Goal: Check status: Check status

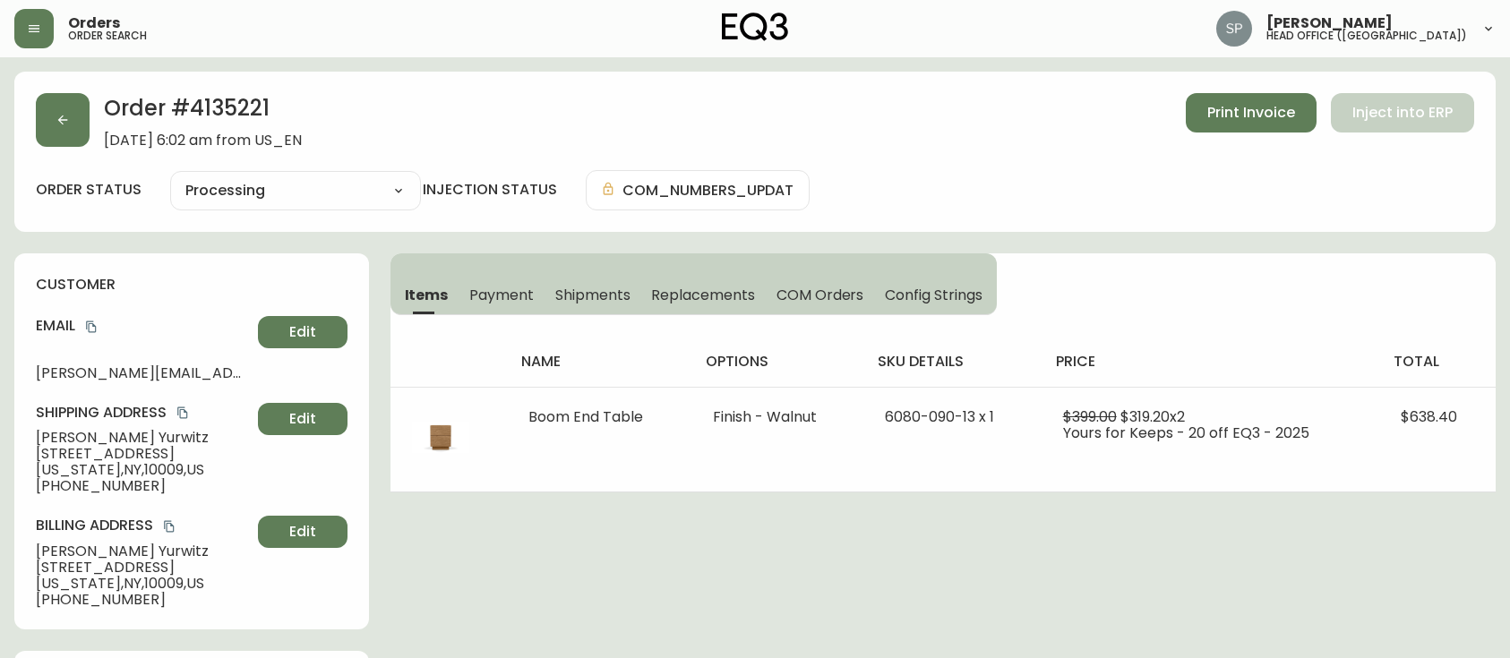
select select "PROCESSING"
click at [22, 25] on button "button" at bounding box center [33, 28] width 39 height 39
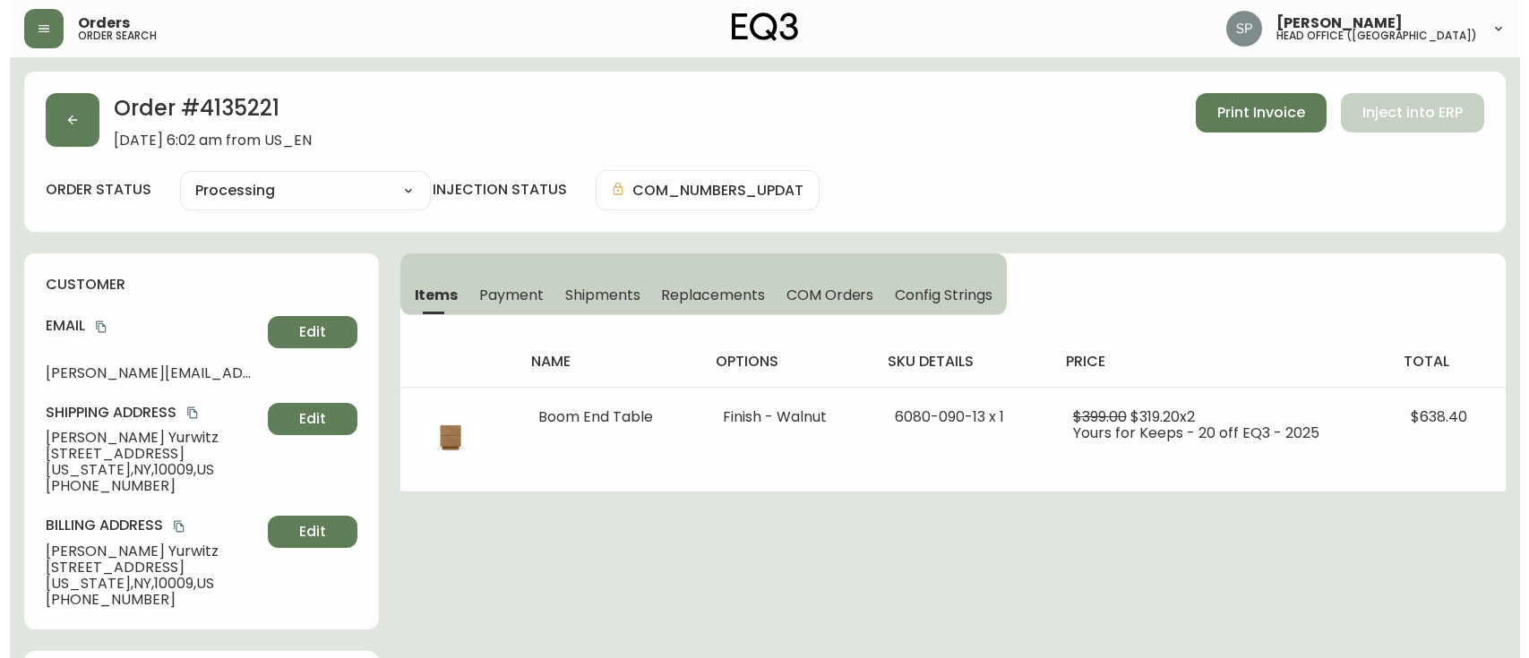
scroll to position [119, 0]
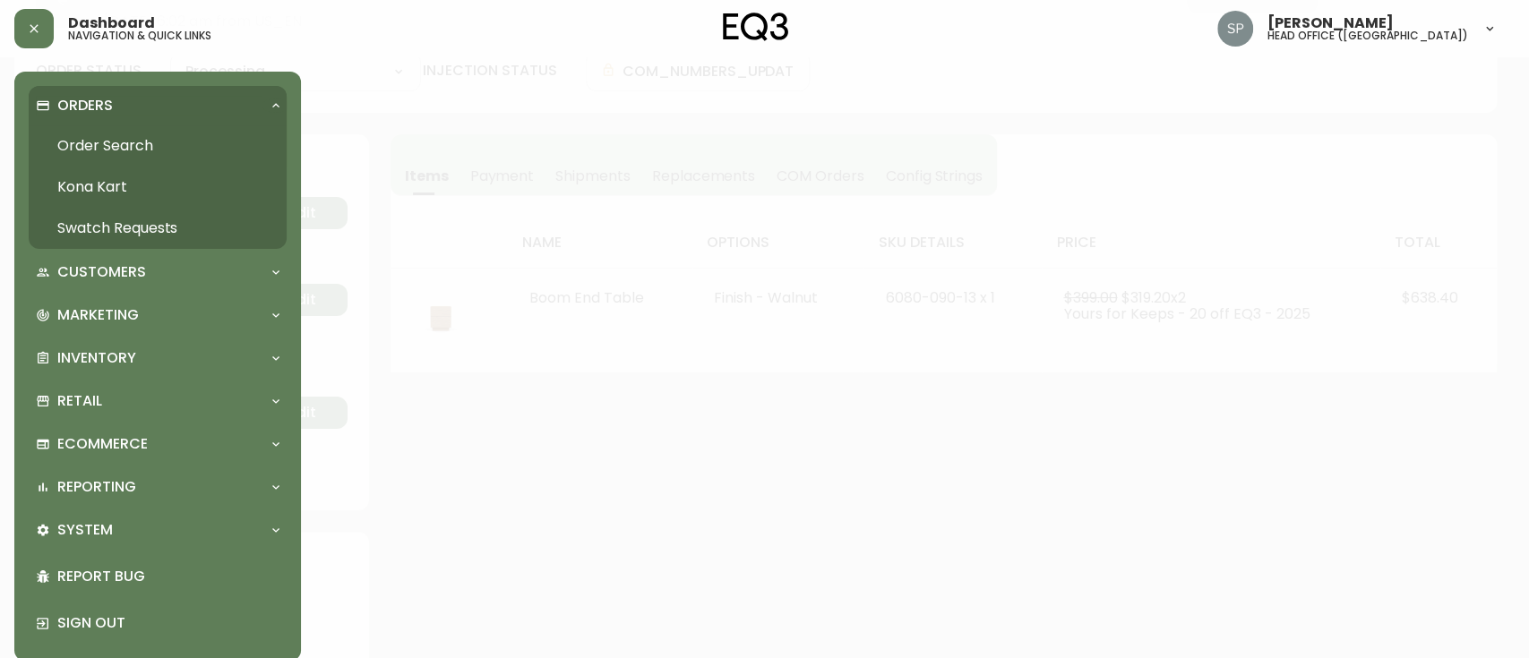
click at [162, 142] on link "Order Search" at bounding box center [158, 145] width 258 height 41
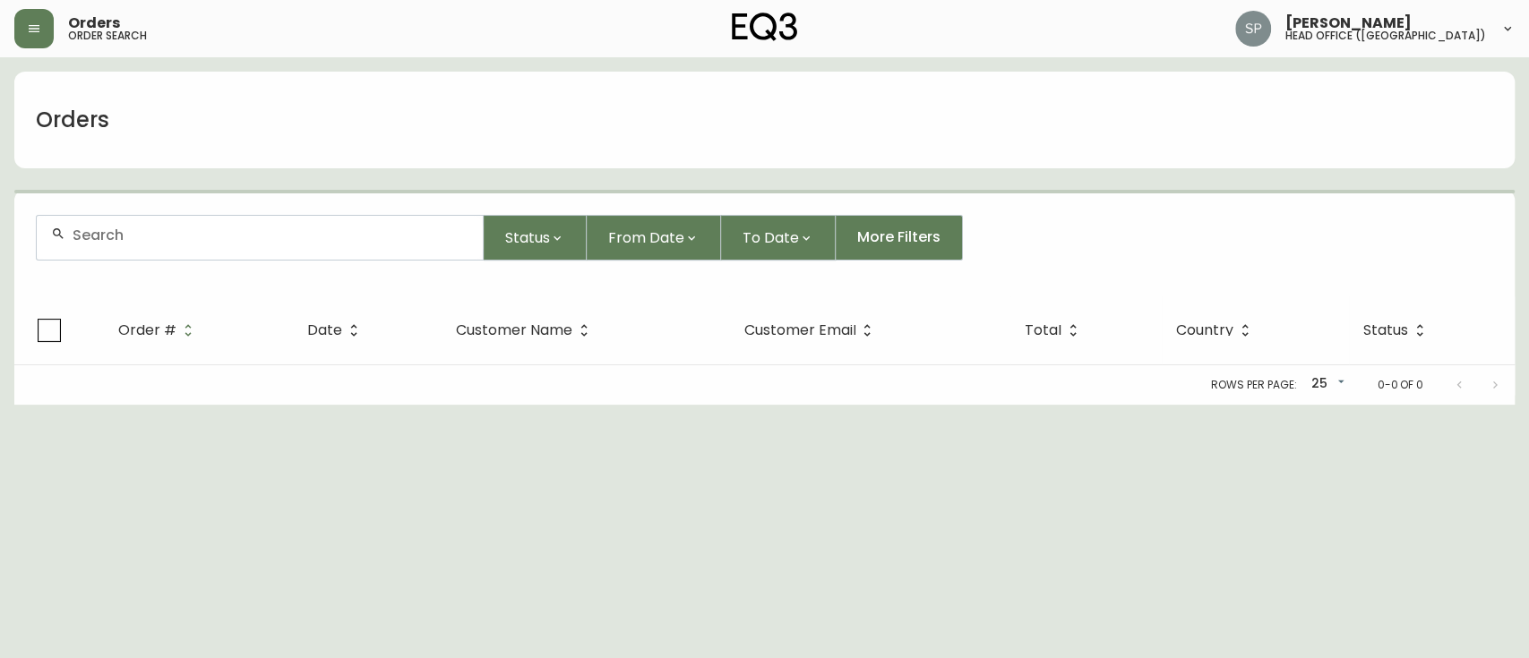
click at [251, 211] on form "Status From Date To Date More Filters" at bounding box center [764, 244] width 1500 height 103
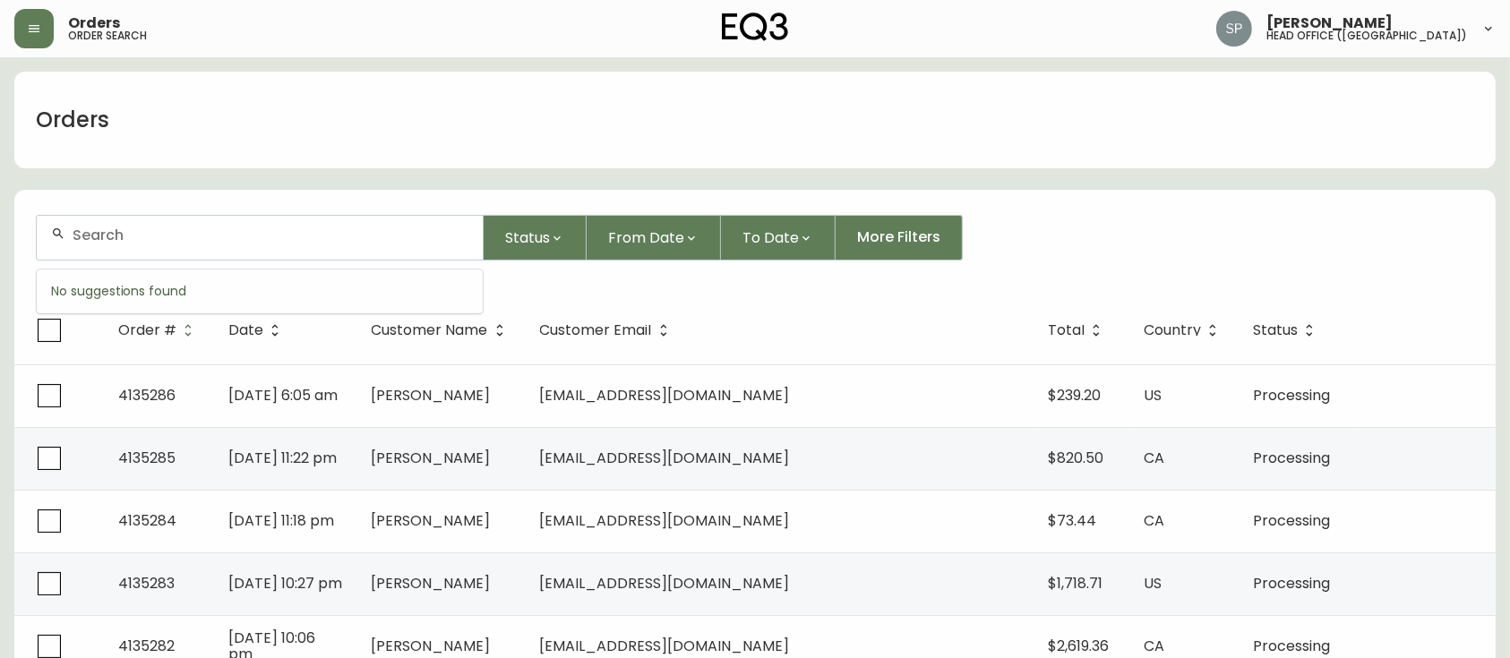
click at [260, 233] on input "text" at bounding box center [271, 235] width 396 height 17
paste input "[PHONE_NUMBER]"
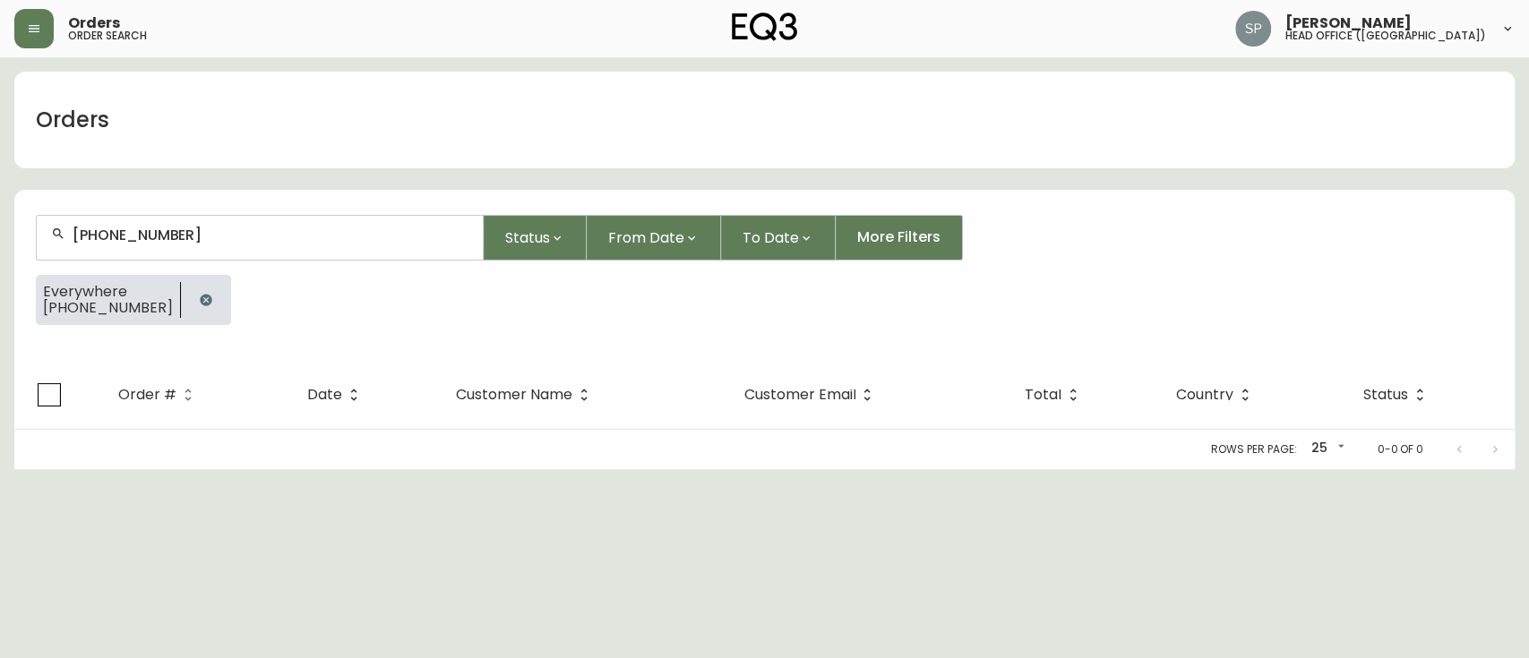
click at [150, 235] on input "[PHONE_NUMBER]" at bounding box center [271, 235] width 396 height 17
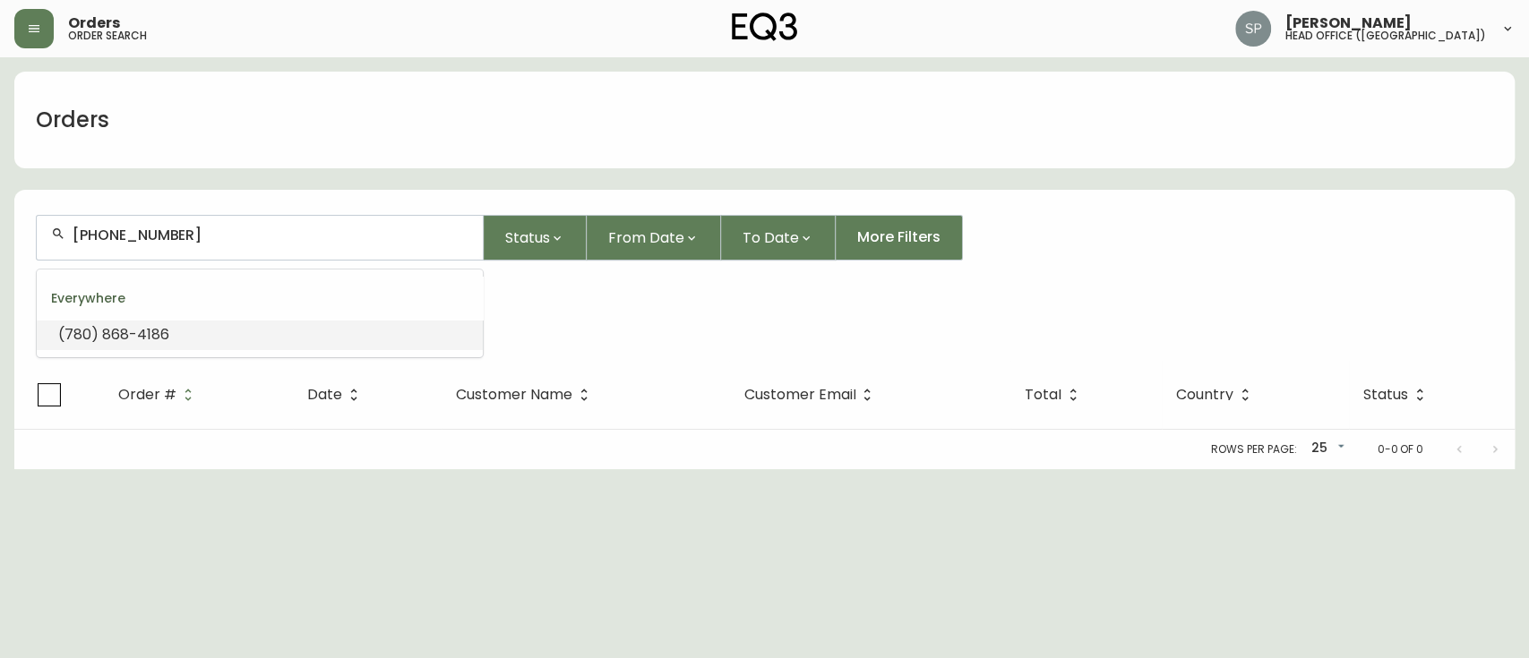
type input "(780) 868\4186"
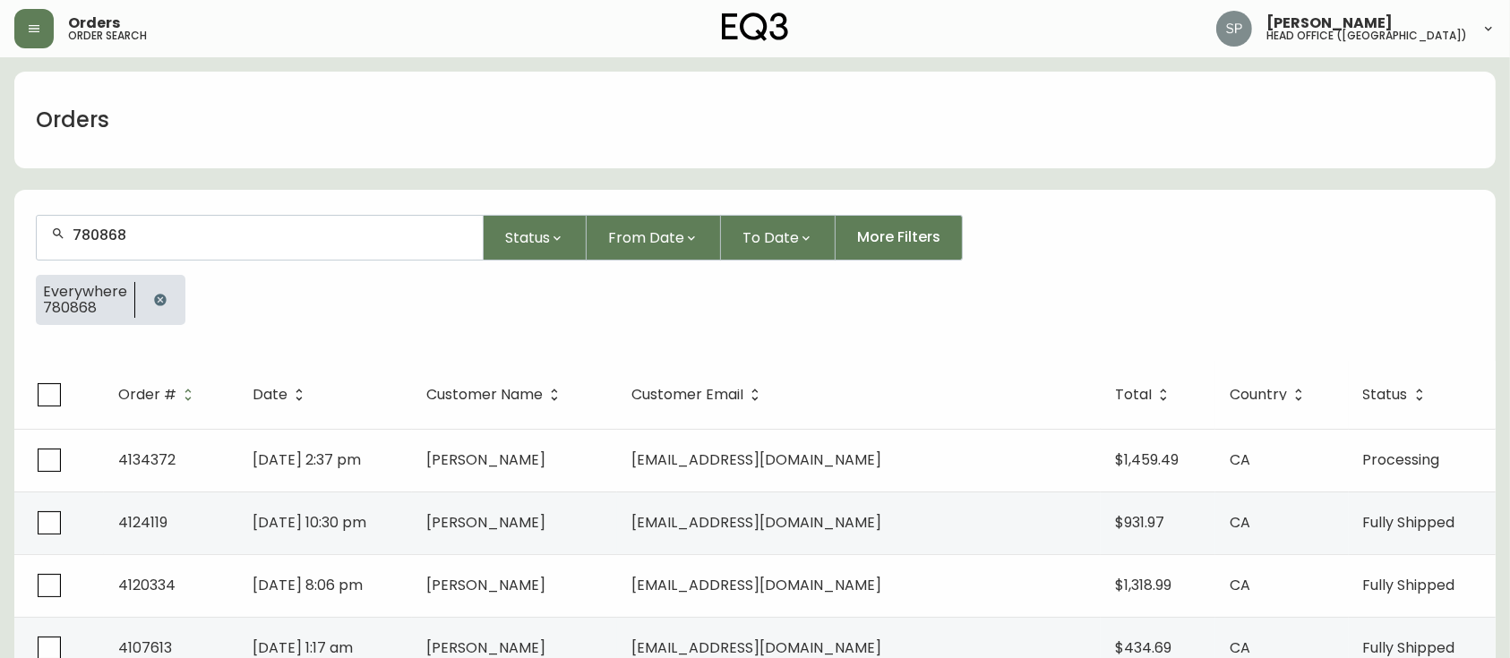
click at [165, 238] on input "780868" at bounding box center [271, 235] width 396 height 17
type input "4"
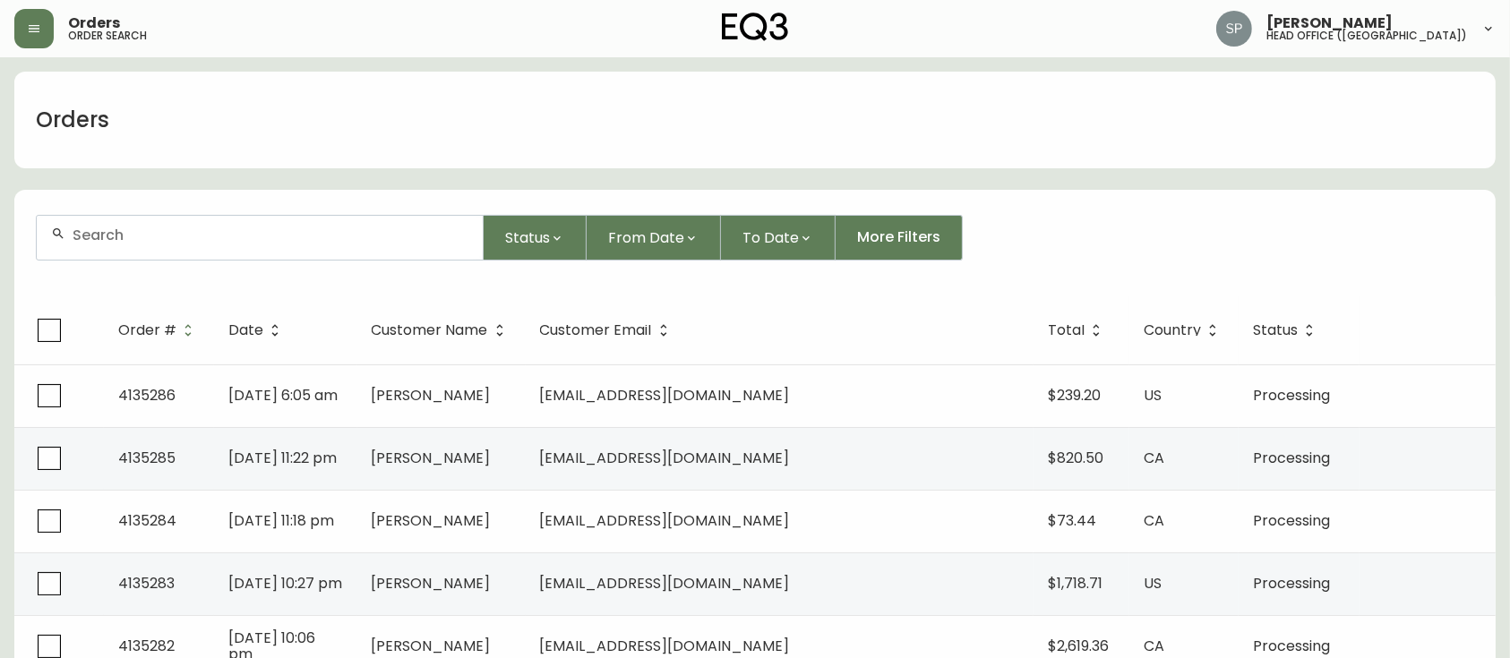
click at [279, 247] on div at bounding box center [260, 238] width 446 height 44
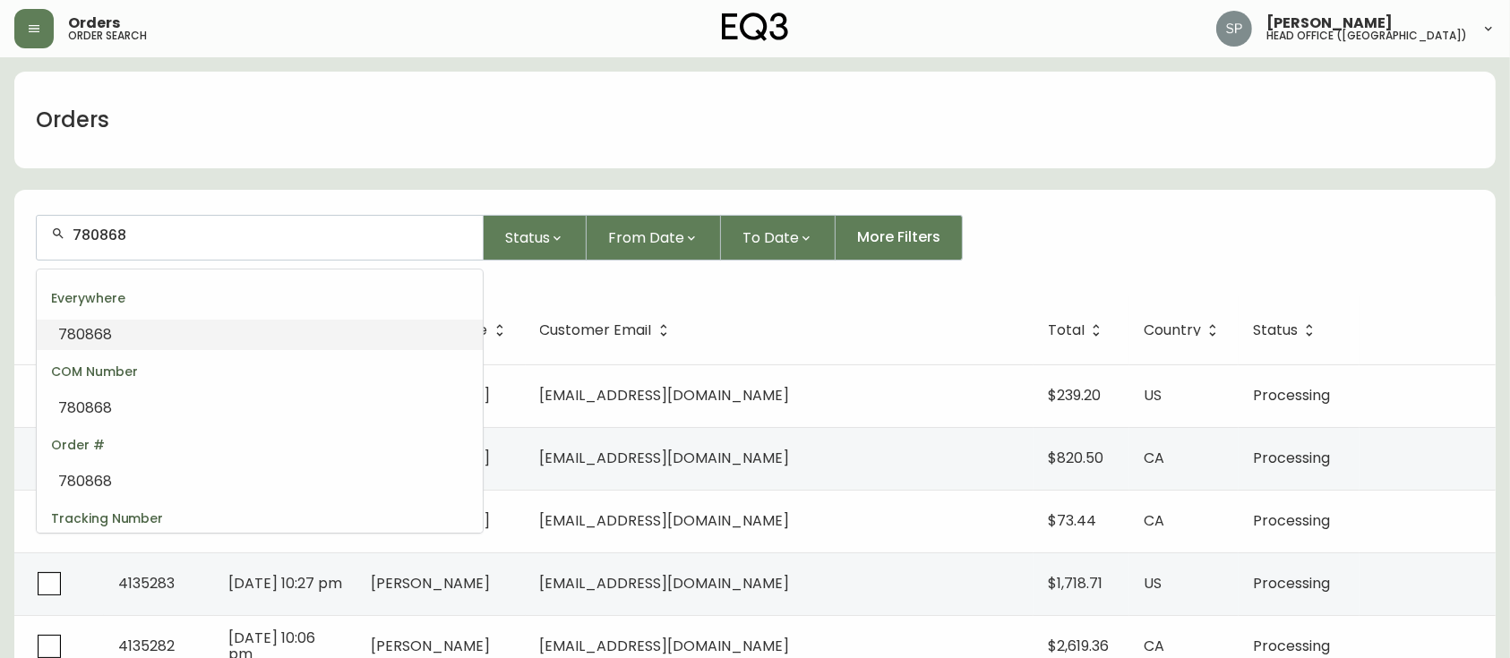
click at [104, 350] on div "COM Number" at bounding box center [260, 371] width 446 height 43
click at [116, 330] on li "780868" at bounding box center [260, 335] width 446 height 30
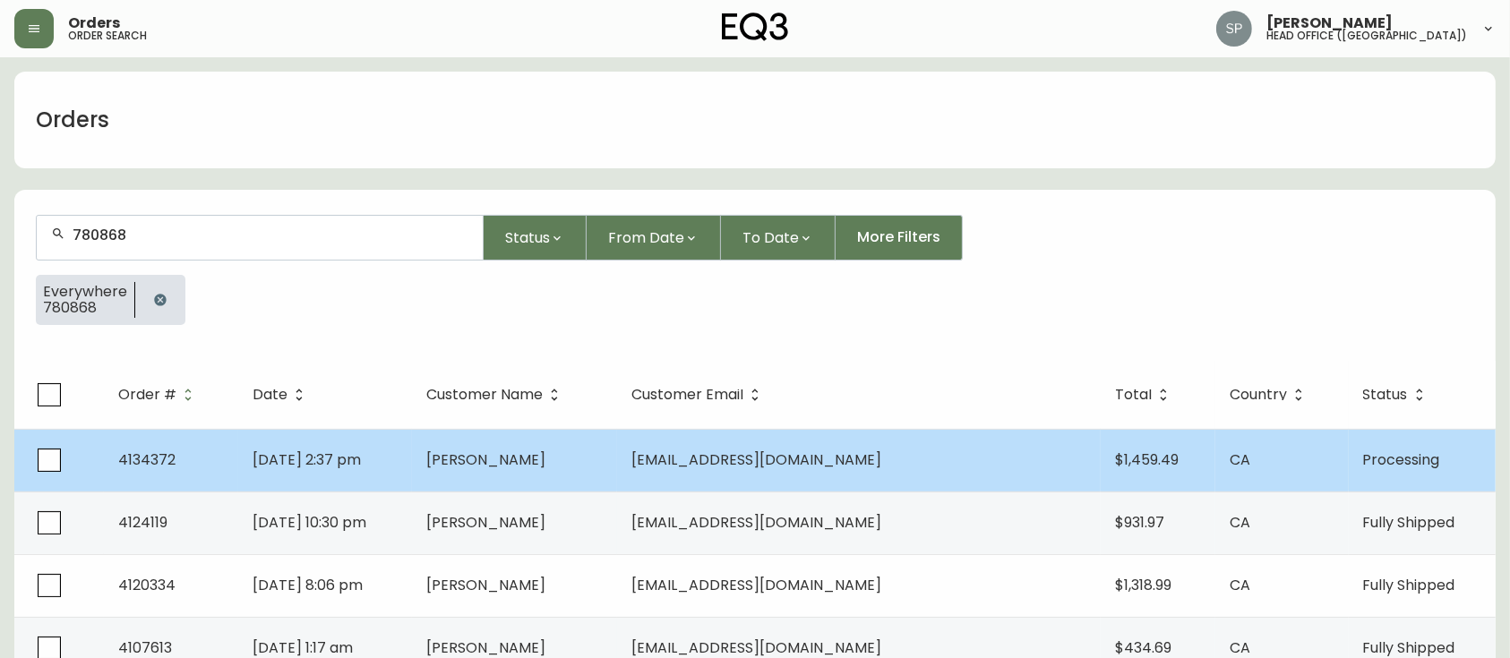
type input "780868"
click at [413, 486] on td "[DATE] 2:37 pm" at bounding box center [325, 460] width 175 height 63
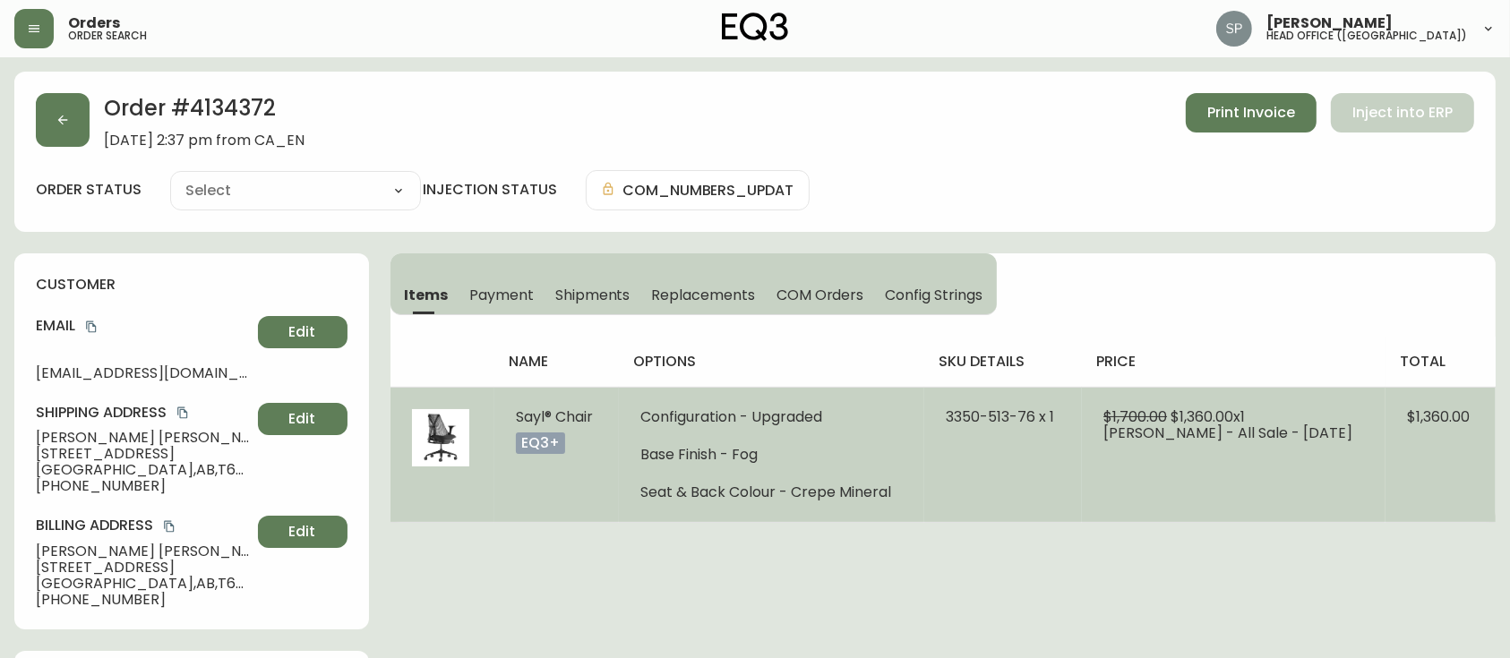
type input "Processing"
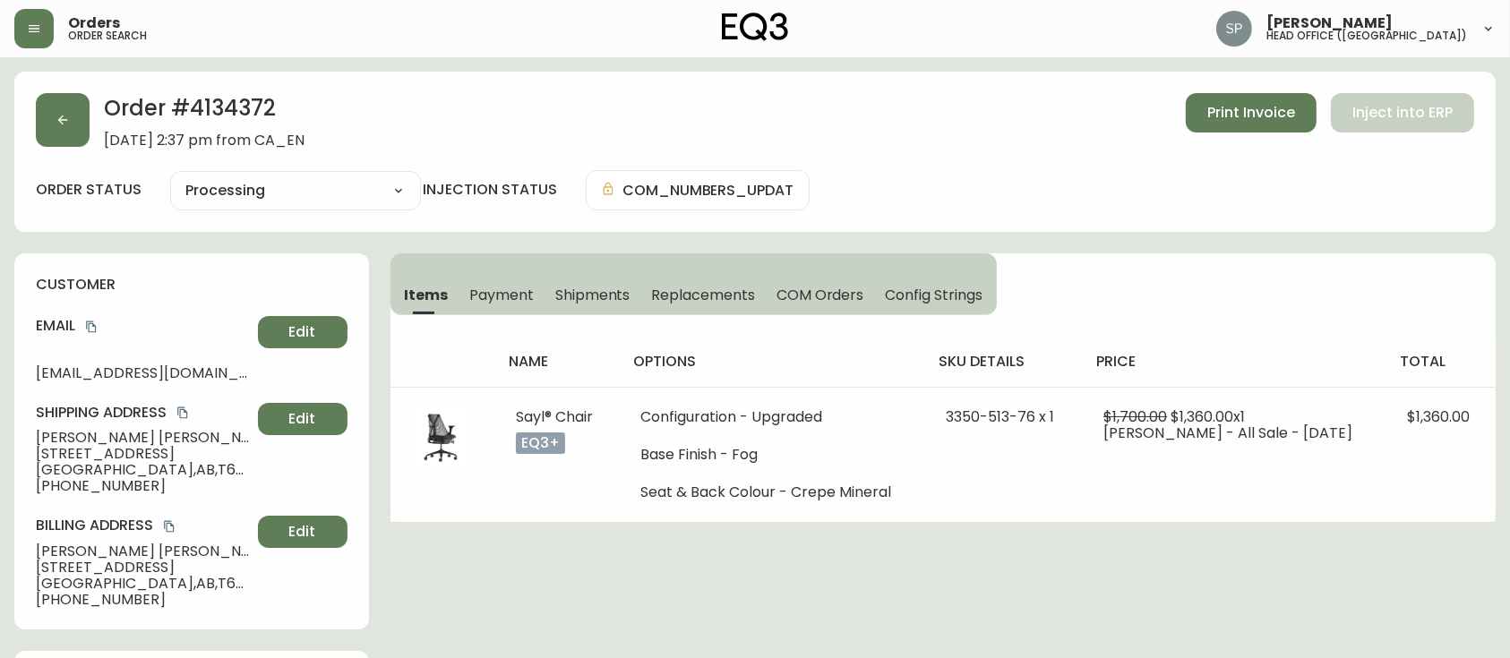
select select "PROCESSING"
click at [249, 105] on h2 "Order # 4134372" at bounding box center [204, 112] width 201 height 39
copy h2 "4134372"
click at [89, 327] on icon "copy" at bounding box center [91, 328] width 10 height 12
